Goal: Transaction & Acquisition: Purchase product/service

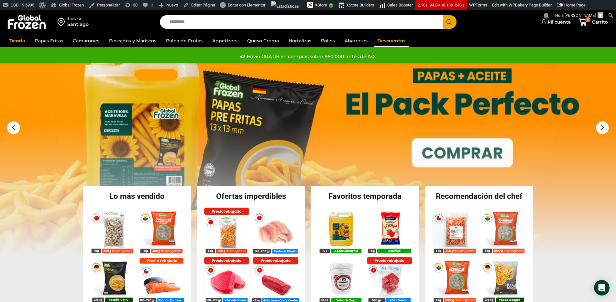
click at [379, 43] on link "Descuentos" at bounding box center [391, 41] width 35 height 12
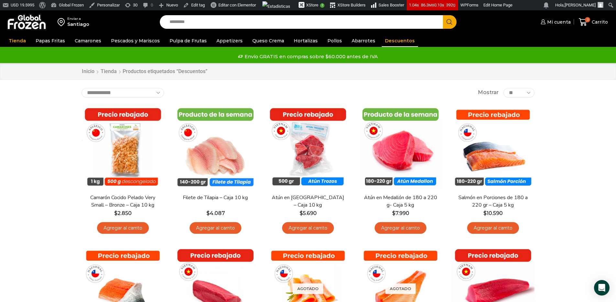
click at [25, 20] on img at bounding box center [26, 22] width 40 height 17
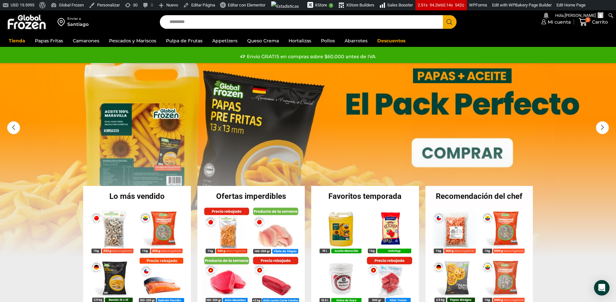
click at [191, 26] on input "Search input" at bounding box center [303, 22] width 274 height 14
type input "***"
click at [443, 15] on button "Search" at bounding box center [450, 22] width 14 height 14
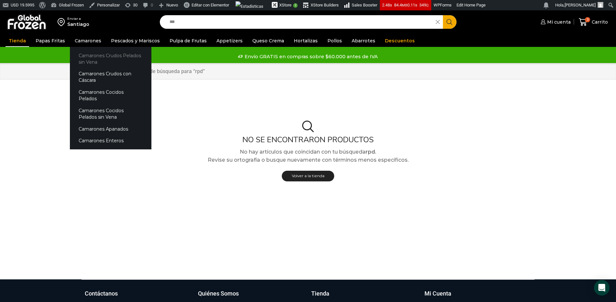
click at [83, 54] on link "Camarones Crudos Pelados sin Vena" at bounding box center [111, 59] width 82 height 18
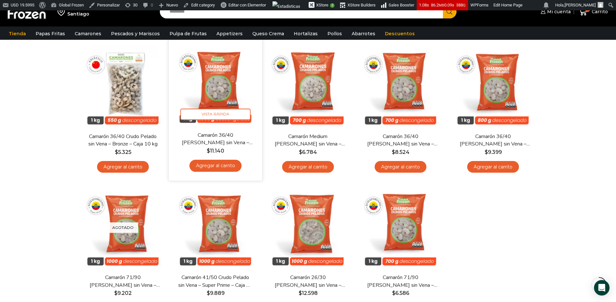
scroll to position [65, 0]
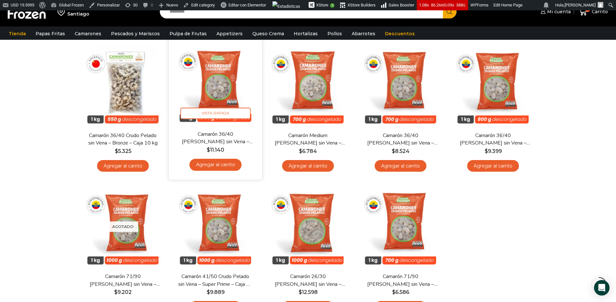
click at [238, 87] on img at bounding box center [216, 84] width 84 height 84
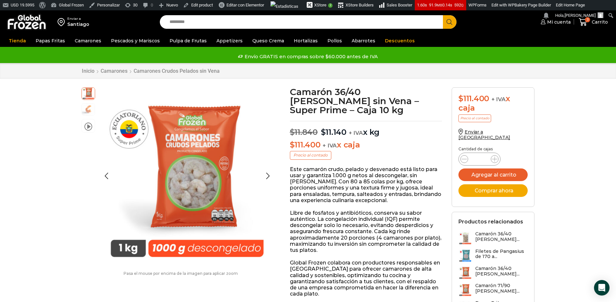
click at [84, 110] on img at bounding box center [88, 109] width 13 height 13
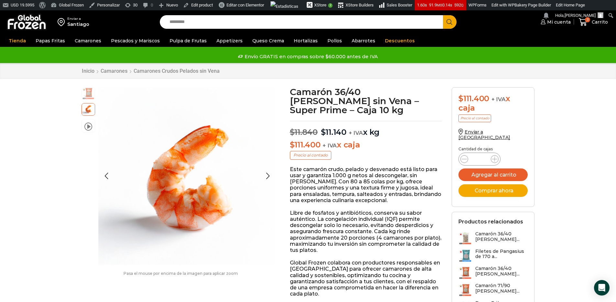
click at [88, 91] on img at bounding box center [88, 93] width 13 height 13
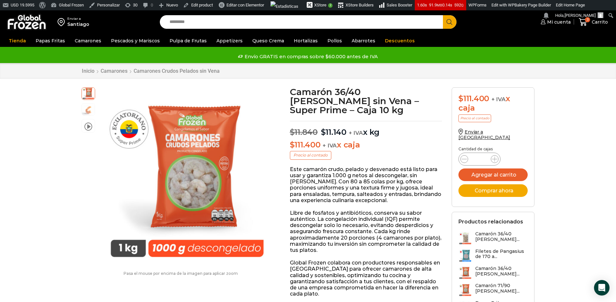
click at [34, 23] on img at bounding box center [26, 22] width 40 height 17
